Goal: Information Seeking & Learning: Find specific fact

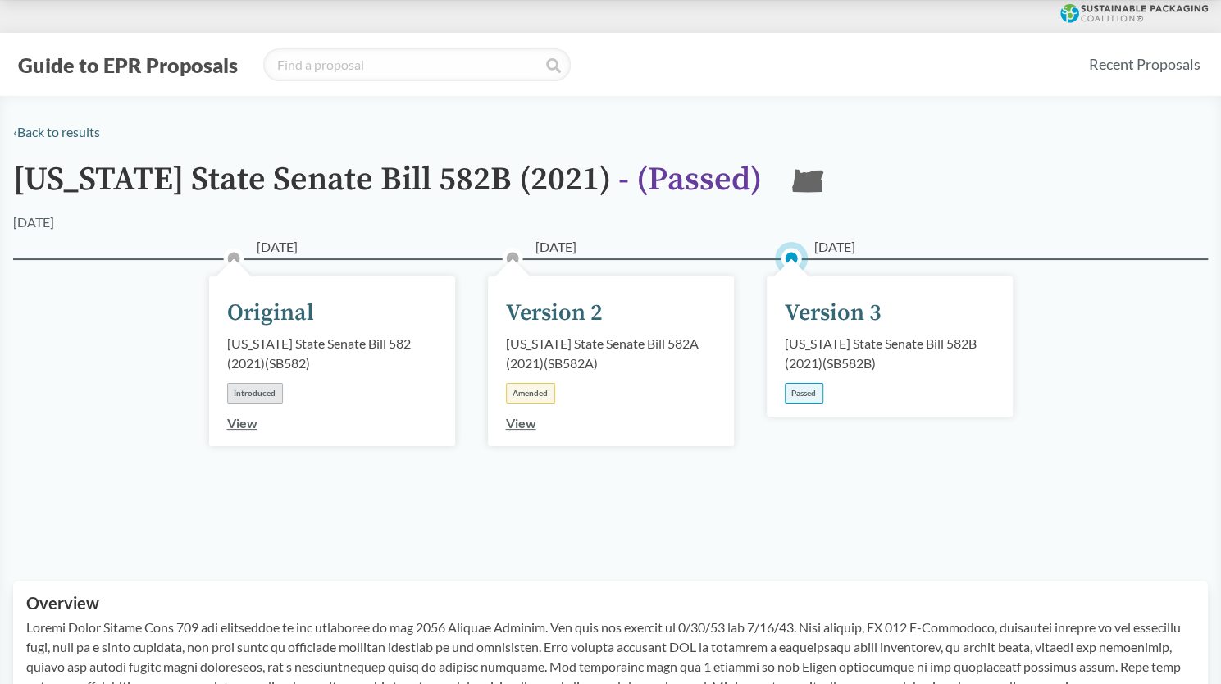
click at [807, 399] on div "Passed" at bounding box center [804, 393] width 39 height 20
click at [841, 370] on div "[US_STATE] State Senate Bill 582B (2021) ( SB582B )" at bounding box center [890, 353] width 210 height 39
click at [837, 317] on div "Version 3" at bounding box center [833, 313] width 97 height 34
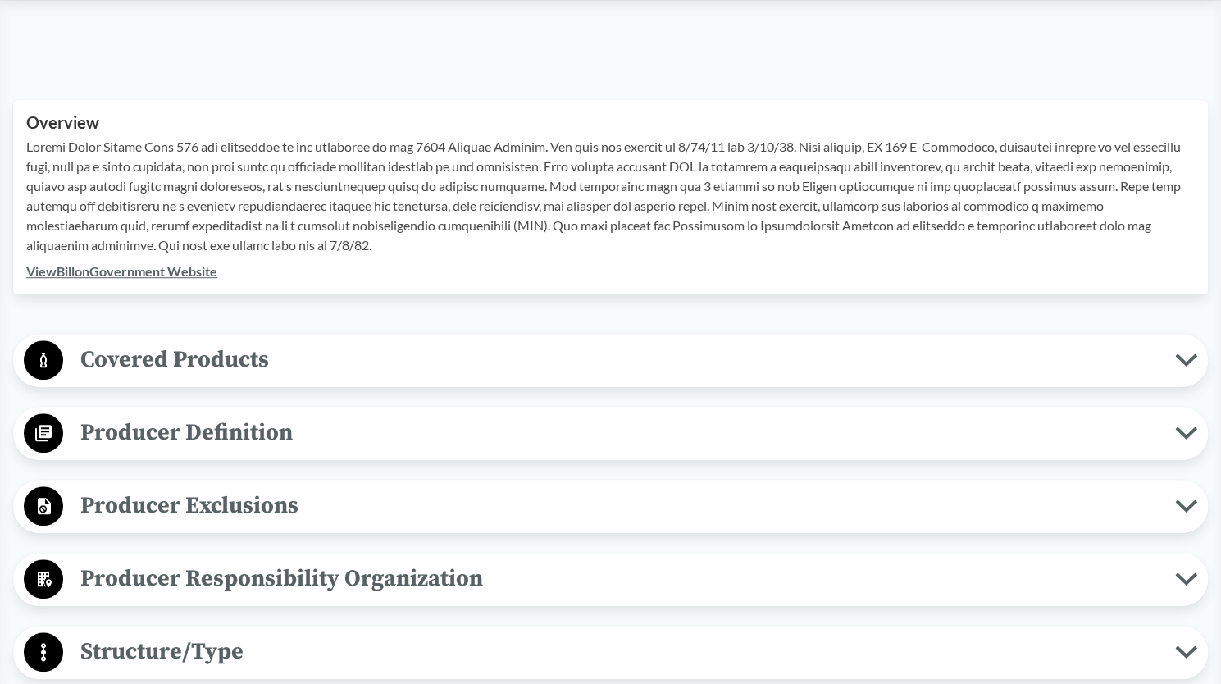
scroll to position [475, 0]
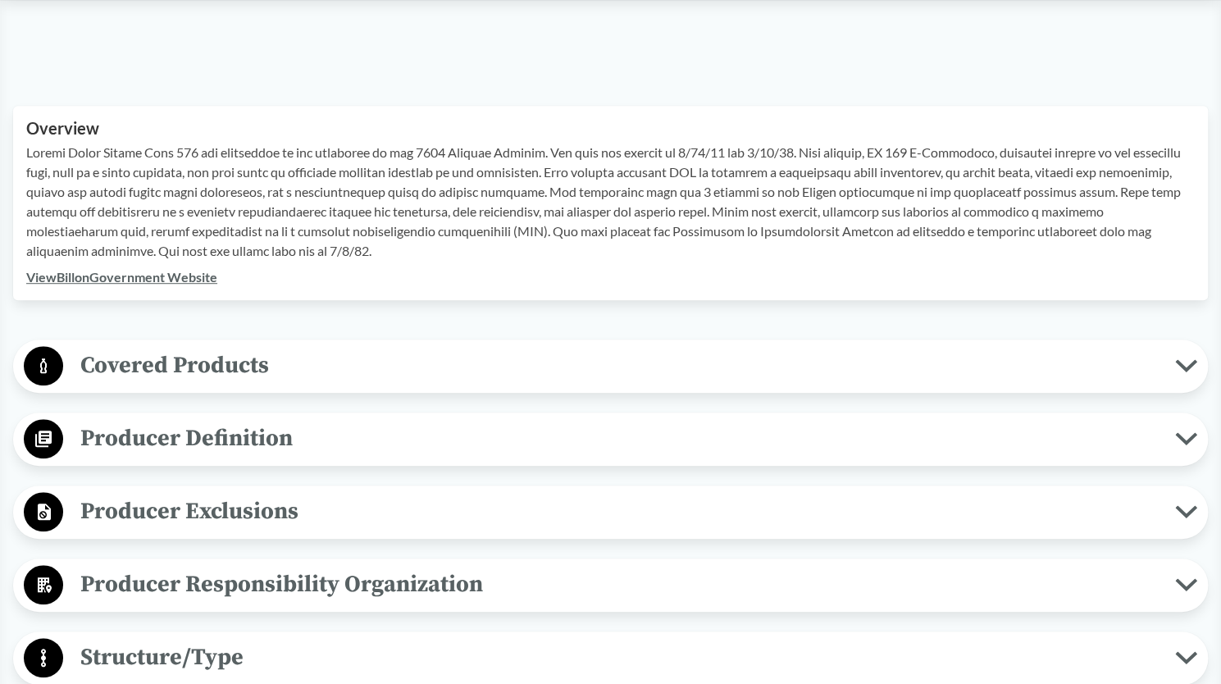
click at [178, 277] on link "View Bill on Government Website" at bounding box center [121, 277] width 191 height 16
